Goal: Check status: Check status

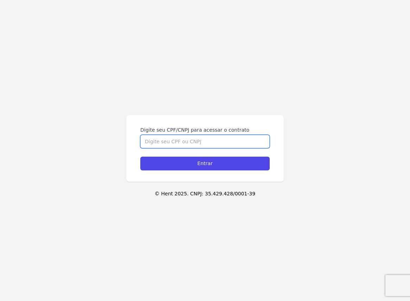
click at [175, 141] on input "Digite seu CPF/CNPJ para acessar o contrato" at bounding box center [204, 141] width 129 height 13
type input "86391283087"
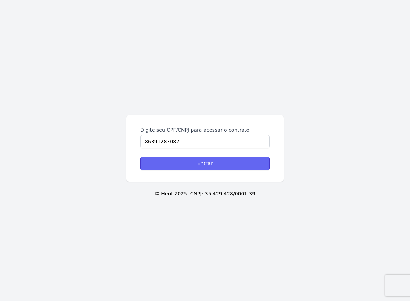
click at [184, 160] on input "Entrar" at bounding box center [204, 163] width 129 height 14
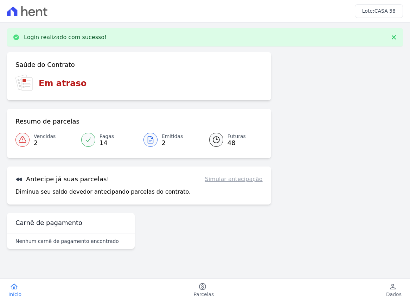
click at [25, 136] on icon at bounding box center [22, 139] width 8 height 8
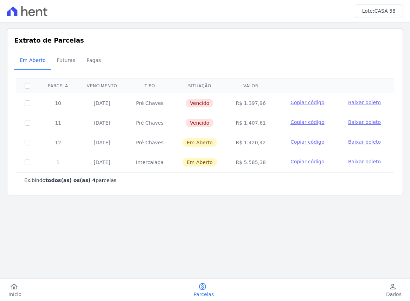
click at [252, 103] on td "R$ 1.397,96" at bounding box center [250, 103] width 49 height 20
click at [249, 121] on td "R$ 1.407,61" at bounding box center [250, 123] width 49 height 20
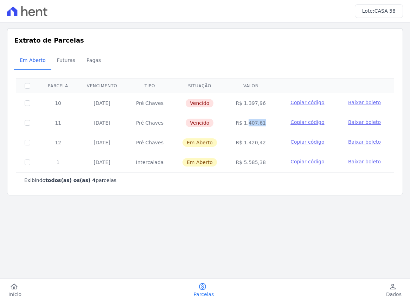
click at [249, 121] on td "R$ 1.407,61" at bounding box center [250, 123] width 49 height 20
click at [250, 102] on td "R$ 1.397,96" at bounding box center [250, 103] width 49 height 20
click at [254, 102] on td "R$ 1.397,96" at bounding box center [250, 103] width 49 height 20
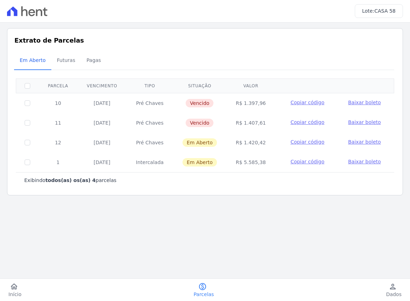
click at [254, 102] on td "R$ 1.397,96" at bounding box center [250, 103] width 49 height 20
click at [253, 124] on td "R$ 1.407,61" at bounding box center [250, 123] width 49 height 20
click at [253, 125] on td "R$ 1.407,61" at bounding box center [250, 123] width 49 height 20
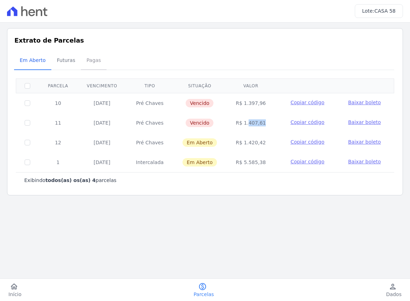
click at [88, 64] on span "Pagas" at bounding box center [93, 60] width 23 height 14
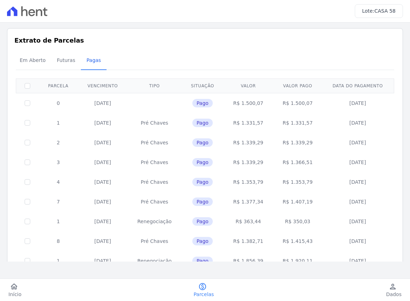
click at [96, 103] on td "[DATE]" at bounding box center [103, 103] width 50 height 20
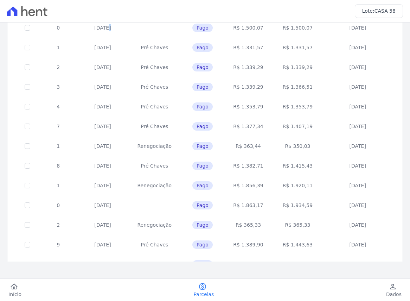
scroll to position [136, 0]
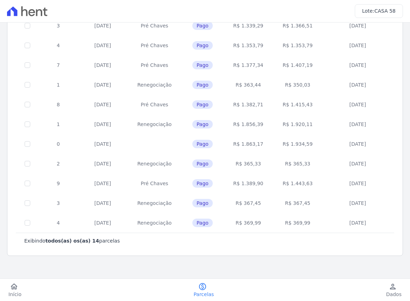
click at [360, 224] on td "[DATE]" at bounding box center [357, 223] width 71 height 20
click at [350, 203] on td "[DATE]" at bounding box center [357, 203] width 71 height 20
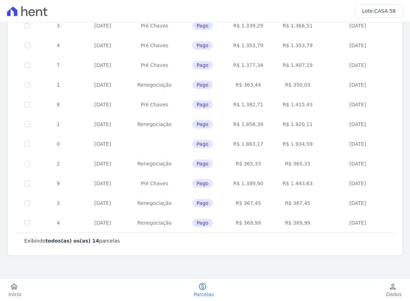
click at [350, 203] on td "[DATE]" at bounding box center [357, 203] width 71 height 20
click at [355, 183] on td "[DATE]" at bounding box center [357, 183] width 71 height 20
click at [348, 182] on td "[DATE]" at bounding box center [357, 183] width 71 height 20
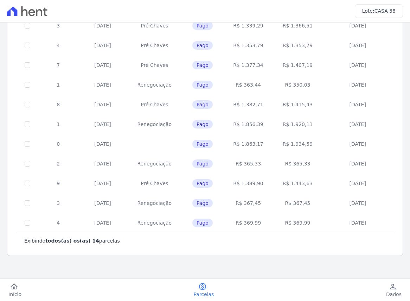
drag, startPoint x: 370, startPoint y: 183, endPoint x: 16, endPoint y: 183, distance: 353.7
click at [16, 183] on tr "9 [DATE] Pré Chaves Pago R$ 1.389,90 R$ 1.443,63 [DATE]" at bounding box center [205, 183] width 378 height 20
